Goal: Navigation & Orientation: Find specific page/section

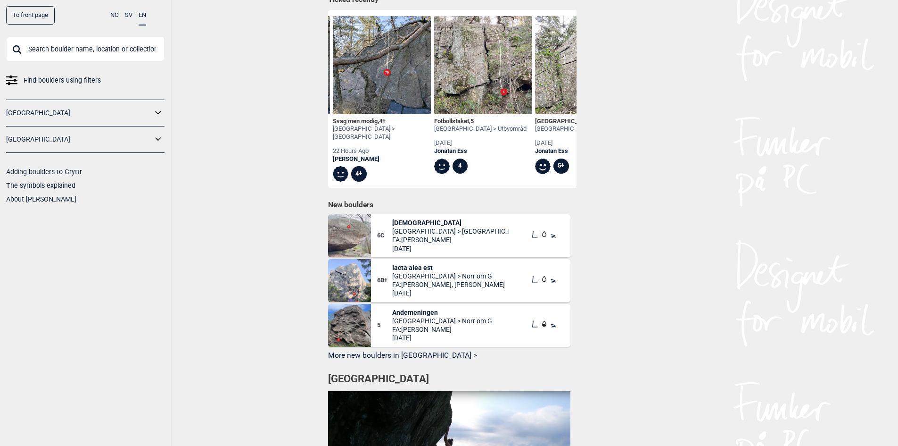
scroll to position [0, 1535]
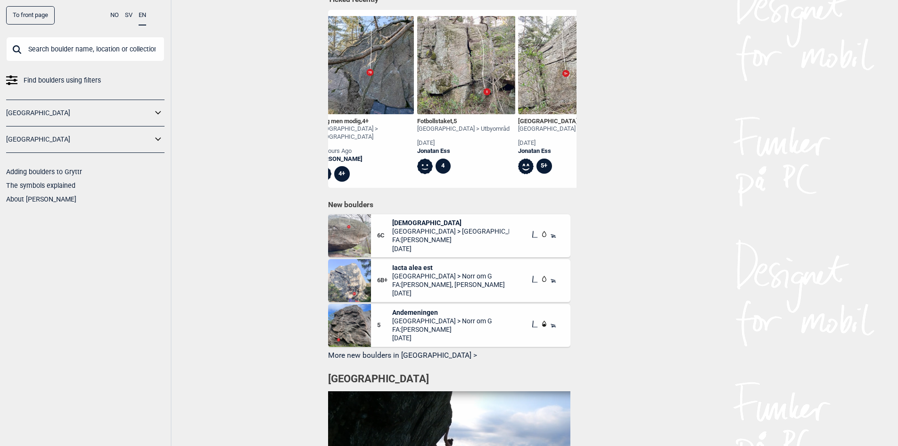
click at [348, 121] on div "Svag men modig , 4+" at bounding box center [365, 121] width 98 height 8
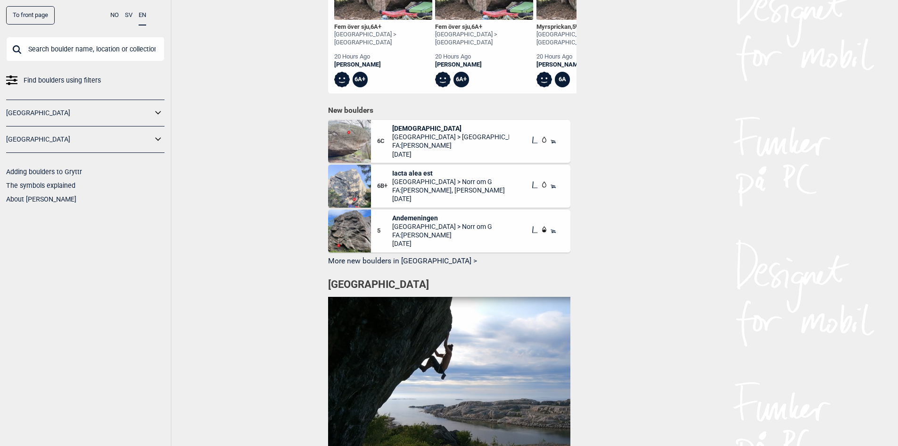
scroll to position [357, 0]
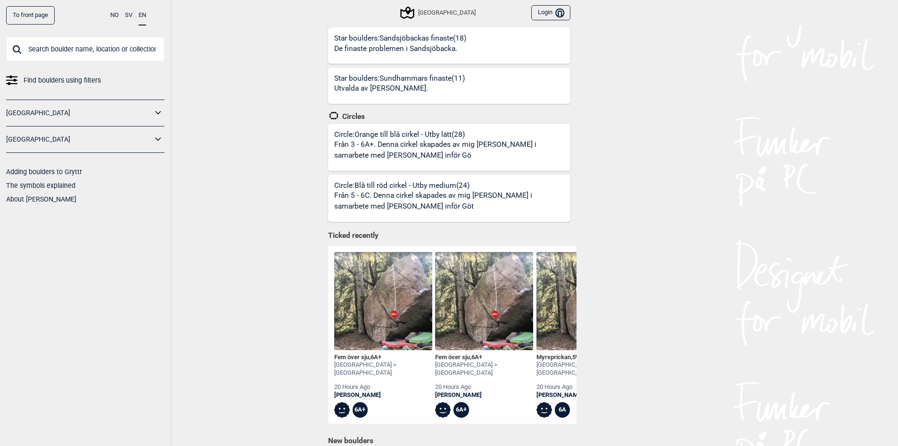
click at [157, 141] on icon at bounding box center [158, 139] width 12 height 14
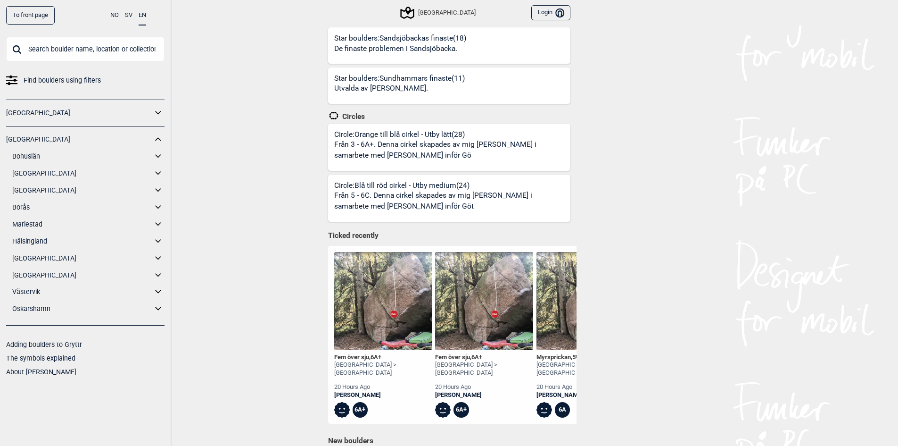
click at [63, 173] on link "Södra Bohuslän" at bounding box center [82, 173] width 140 height 14
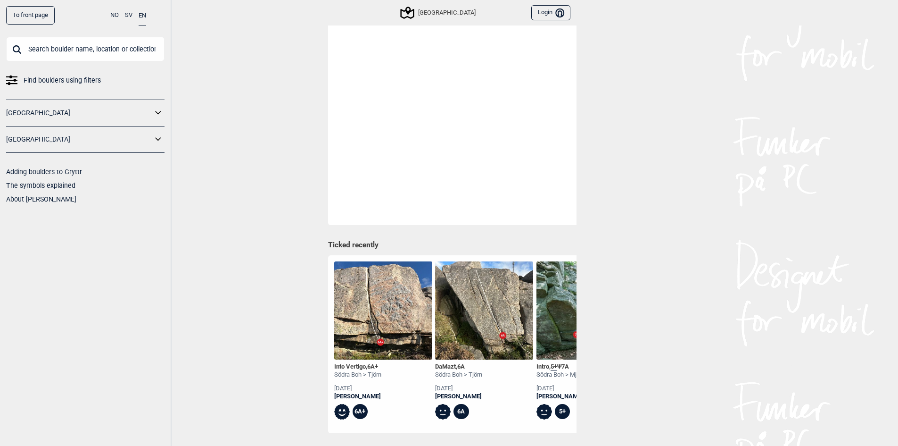
scroll to position [357, 0]
